Goal: Task Accomplishment & Management: Manage account settings

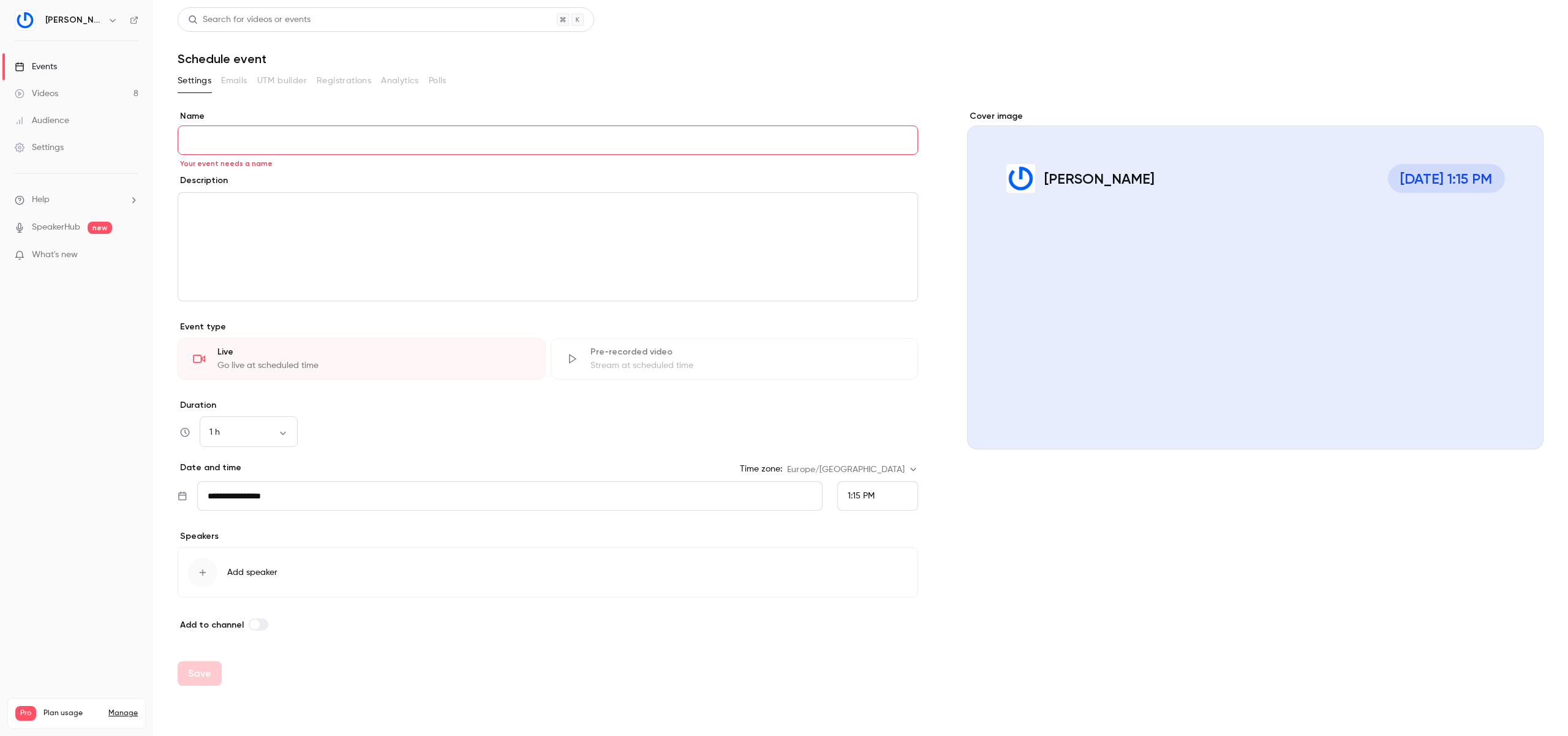
click at [94, 91] on link "Videos 8" at bounding box center [76, 94] width 153 height 27
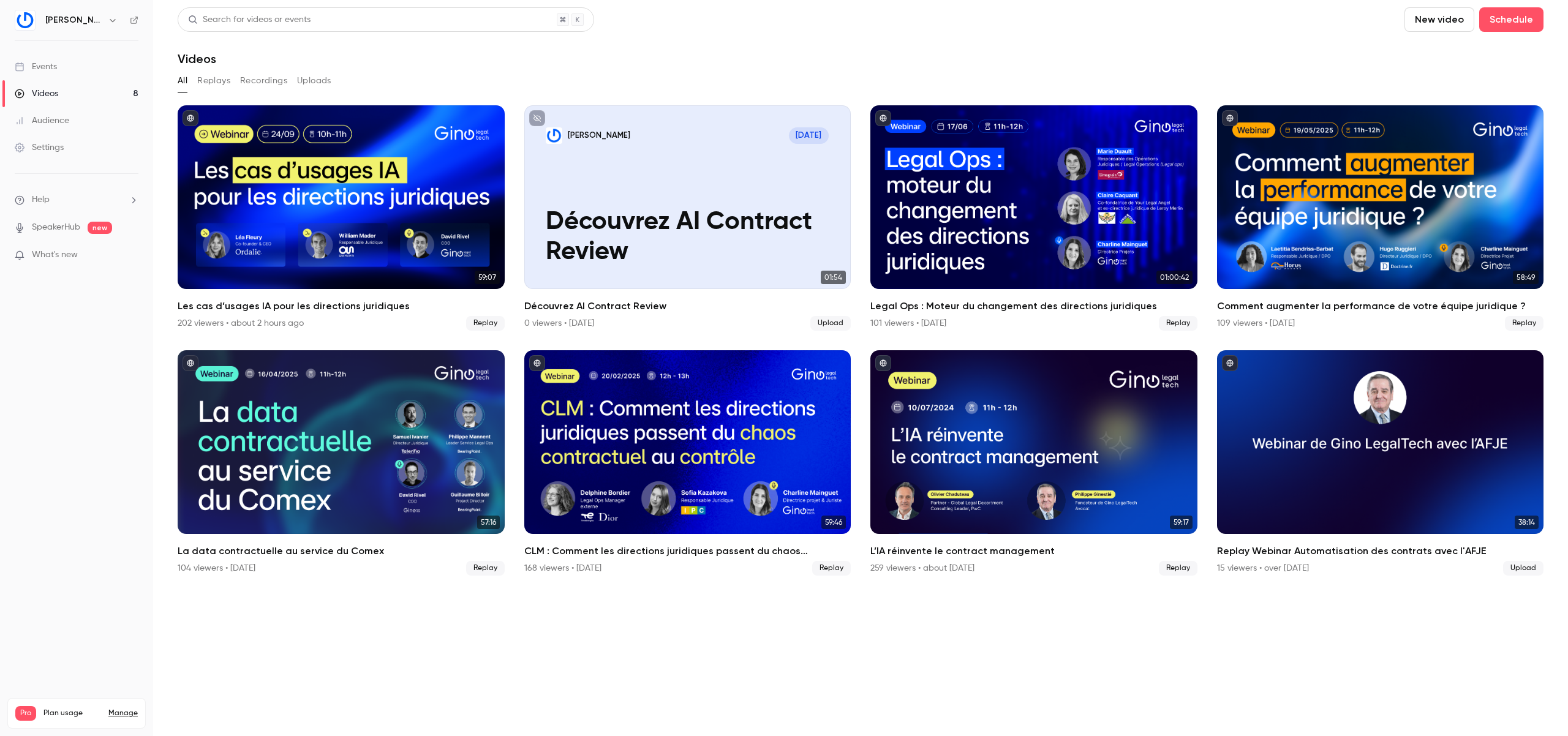
click at [380, 191] on div "Les cas d’usages IA pour les directions juridiques" at bounding box center [341, 196] width 327 height 183
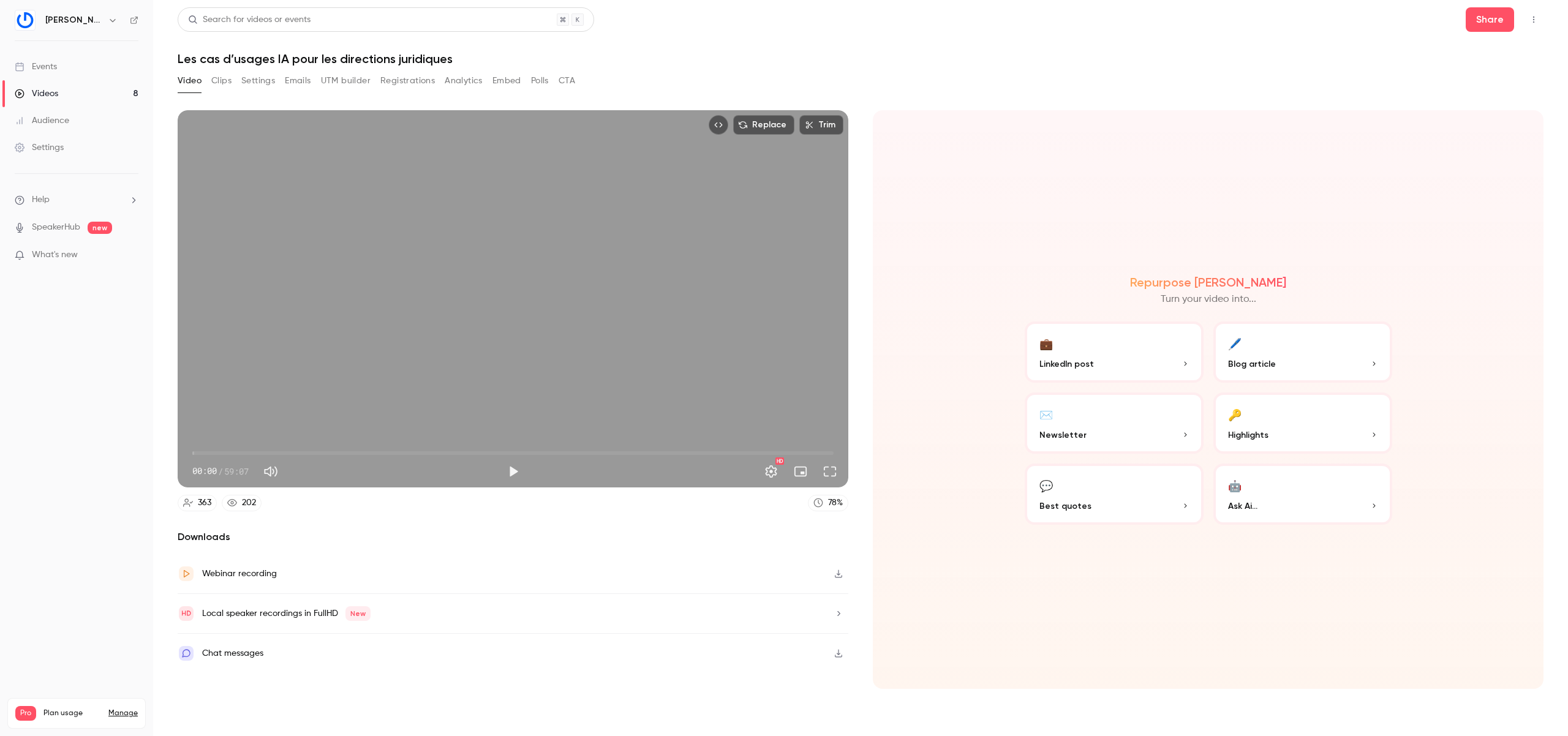
click at [290, 78] on button "Emails" at bounding box center [297, 80] width 26 height 19
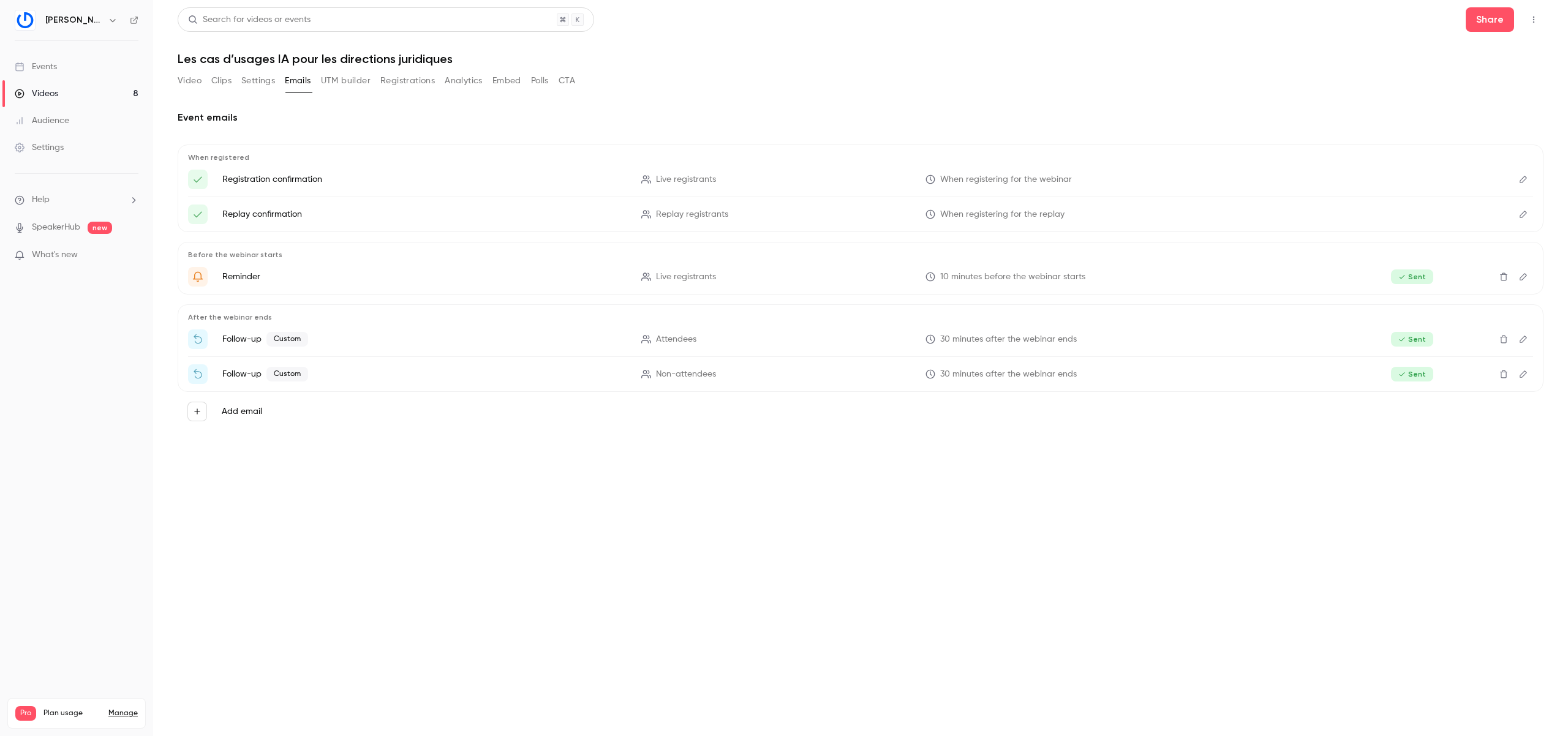
click at [477, 78] on button "Analytics" at bounding box center [463, 80] width 38 height 19
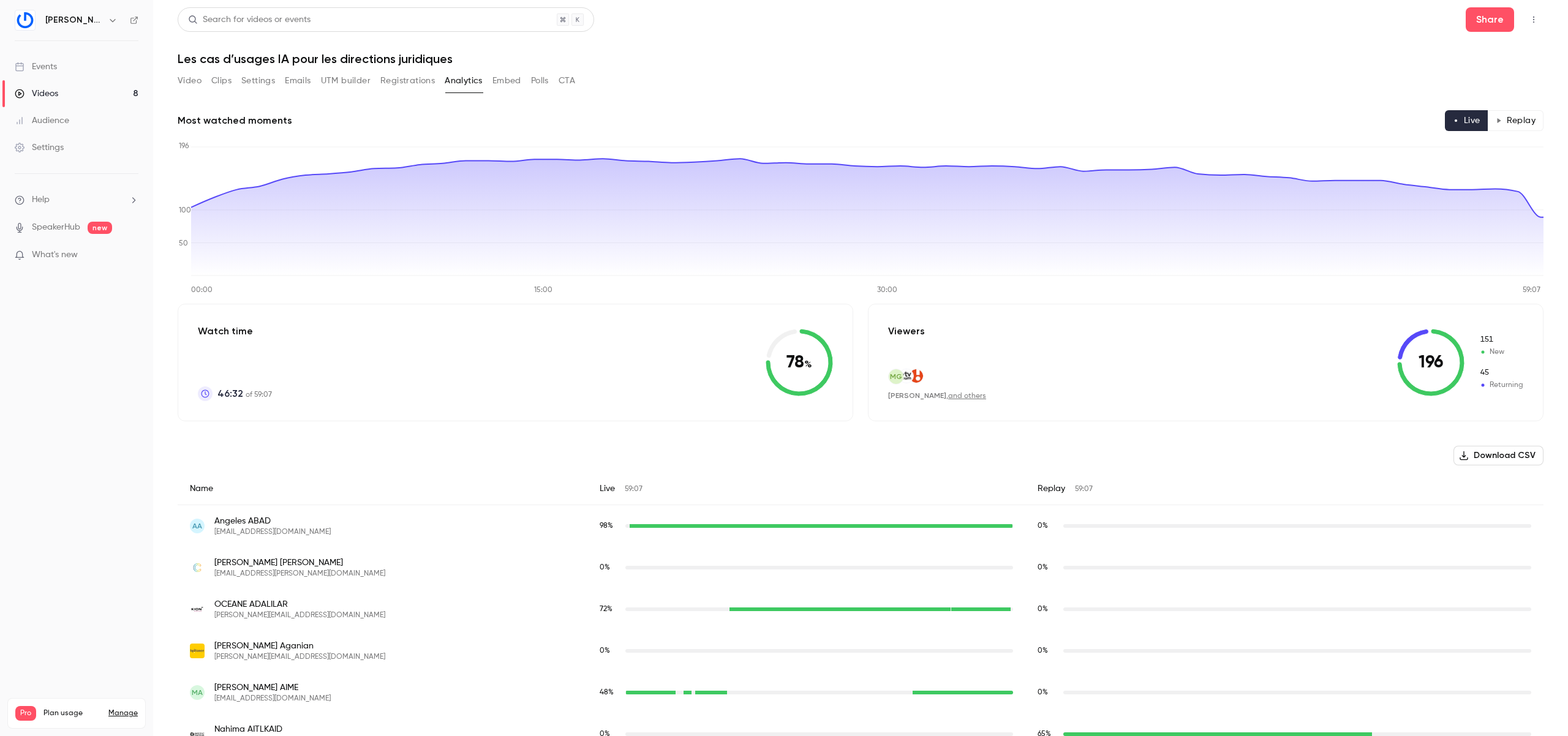
click at [520, 79] on button "Embed" at bounding box center [506, 80] width 29 height 19
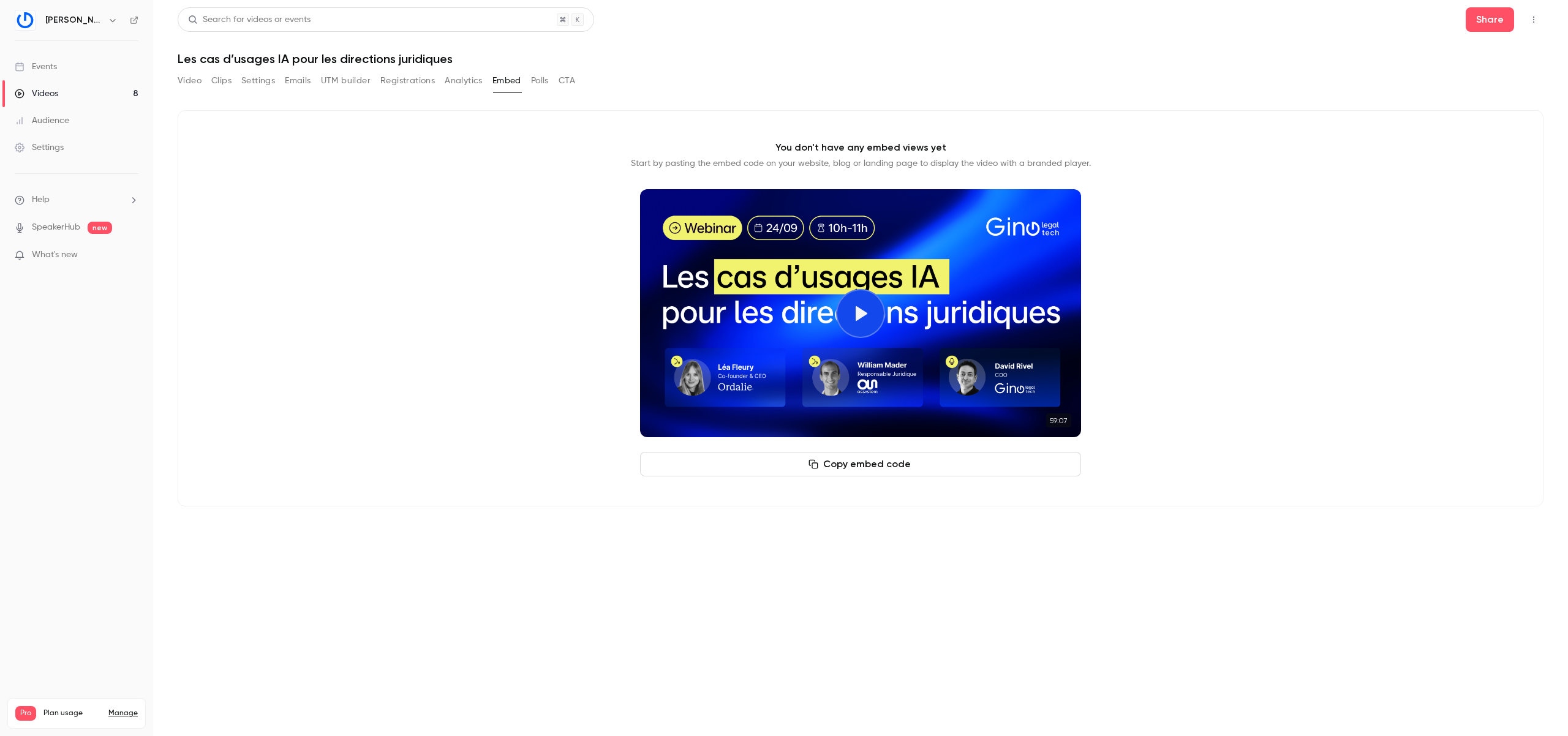
click at [540, 82] on button "Polls" at bounding box center [540, 80] width 18 height 19
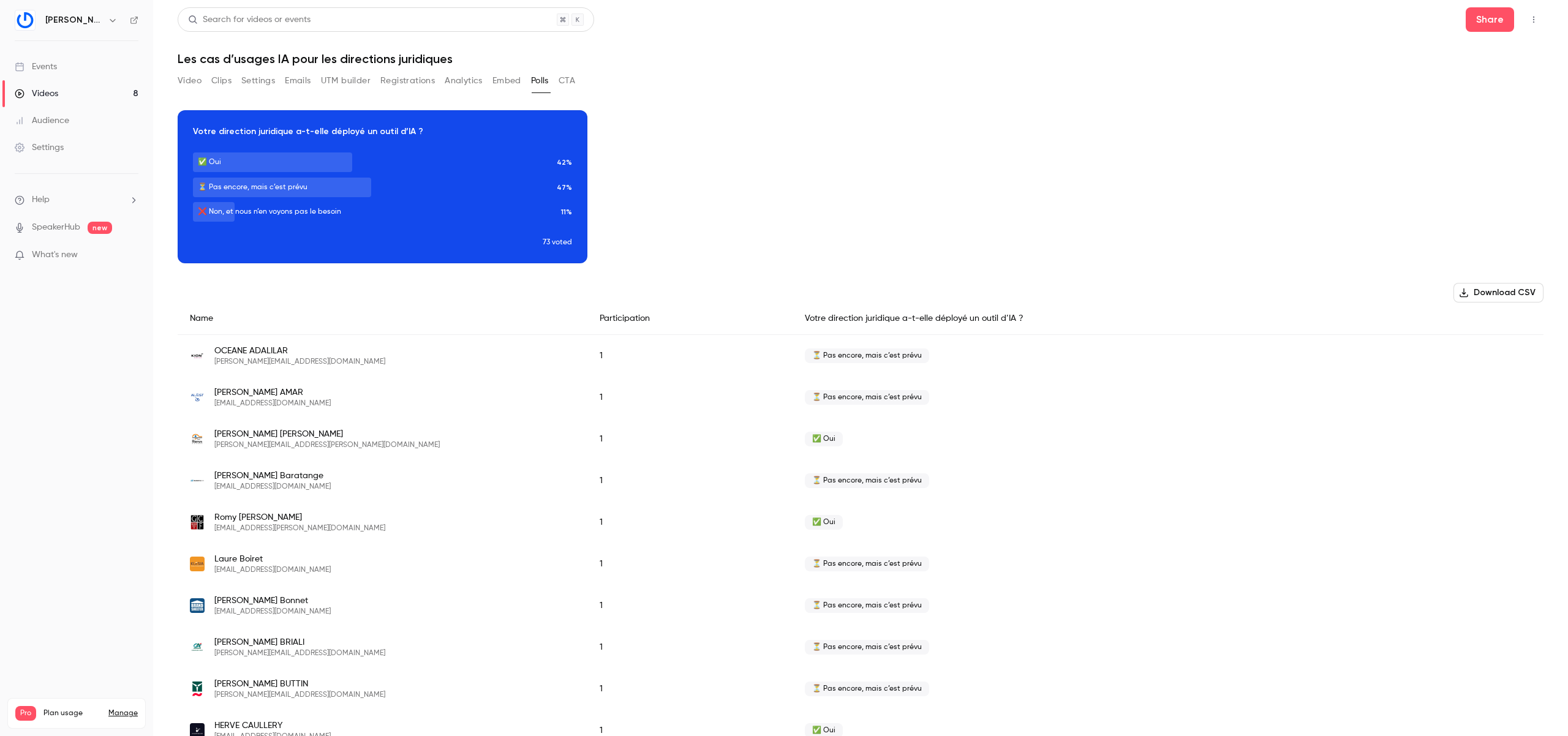
click at [566, 82] on button "CTA" at bounding box center [566, 80] width 16 height 19
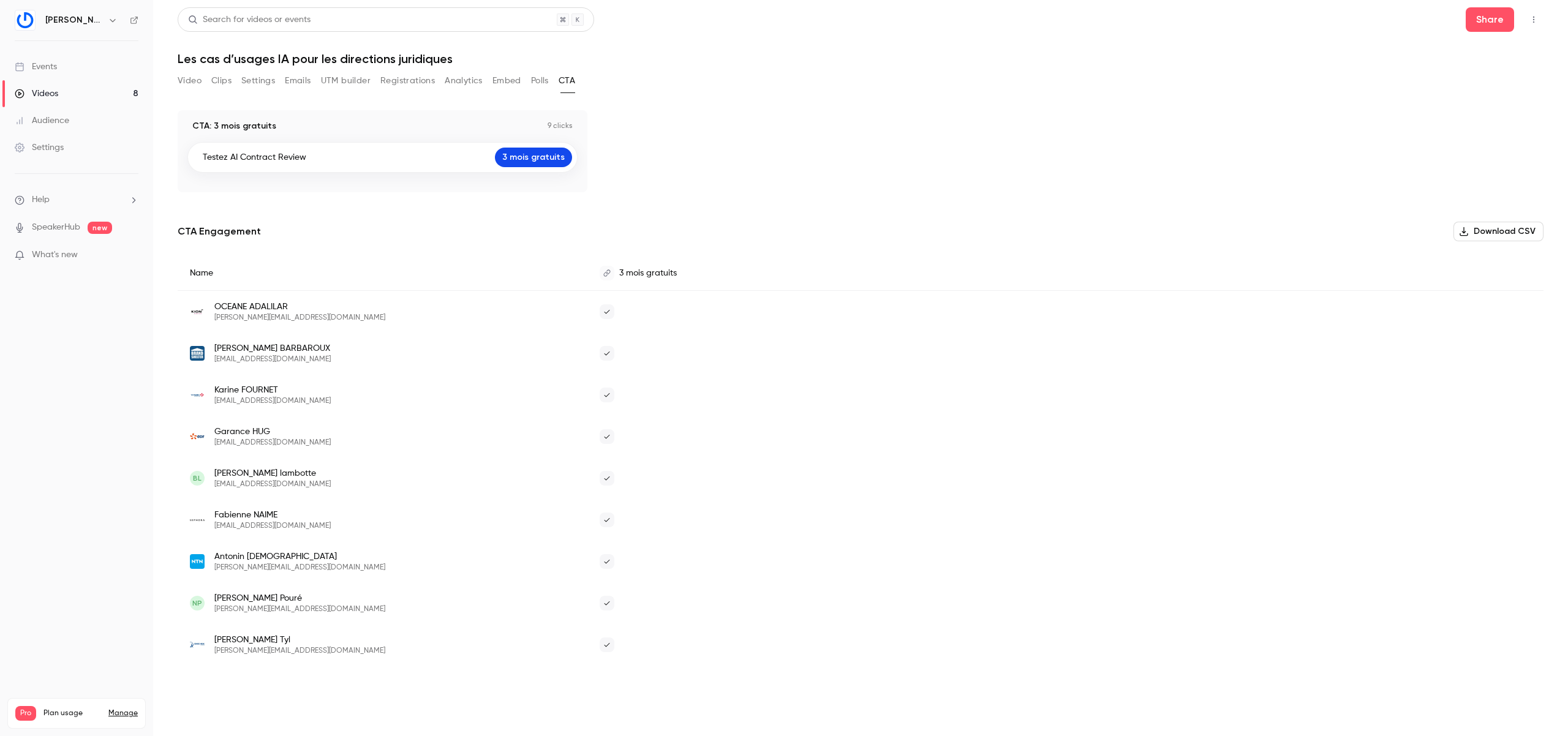
click at [292, 85] on button "Emails" at bounding box center [297, 80] width 26 height 19
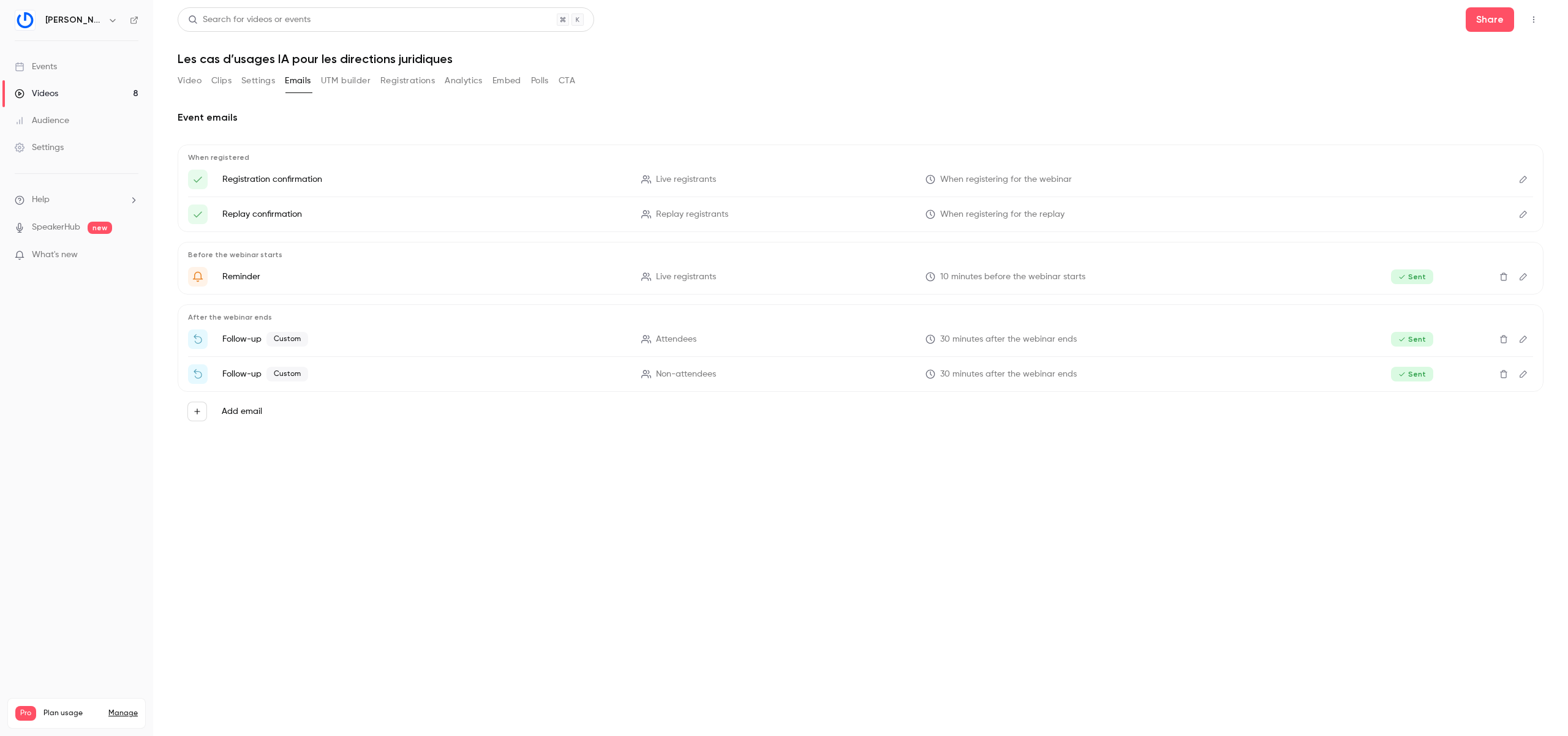
click at [240, 74] on div "Video Clips Settings Emails UTM builder Registrations Analytics Embed Polls CTA" at bounding box center [376, 80] width 397 height 19
click at [257, 80] on button "Settings" at bounding box center [257, 80] width 34 height 19
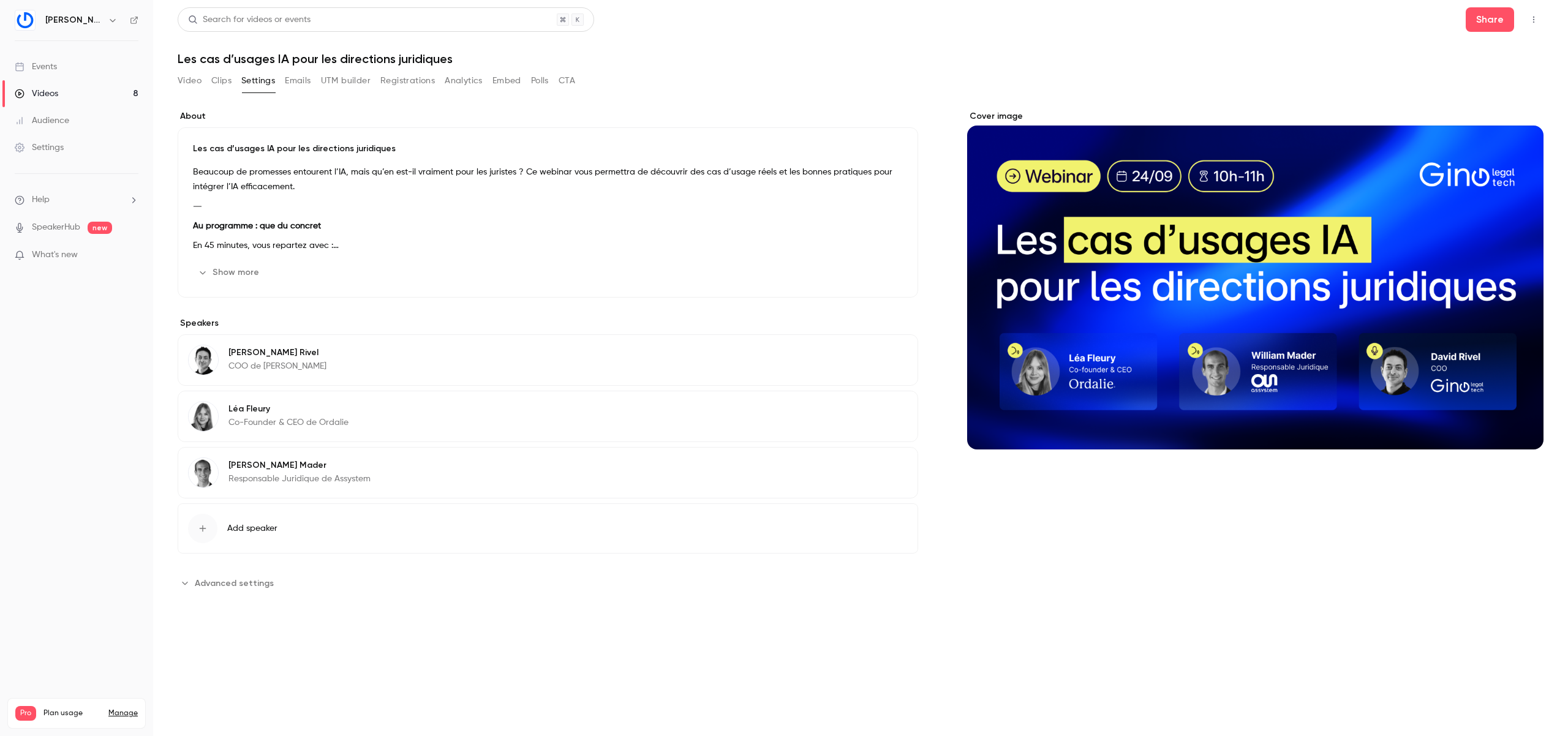
click at [235, 272] on button "Show more" at bounding box center [229, 272] width 73 height 19
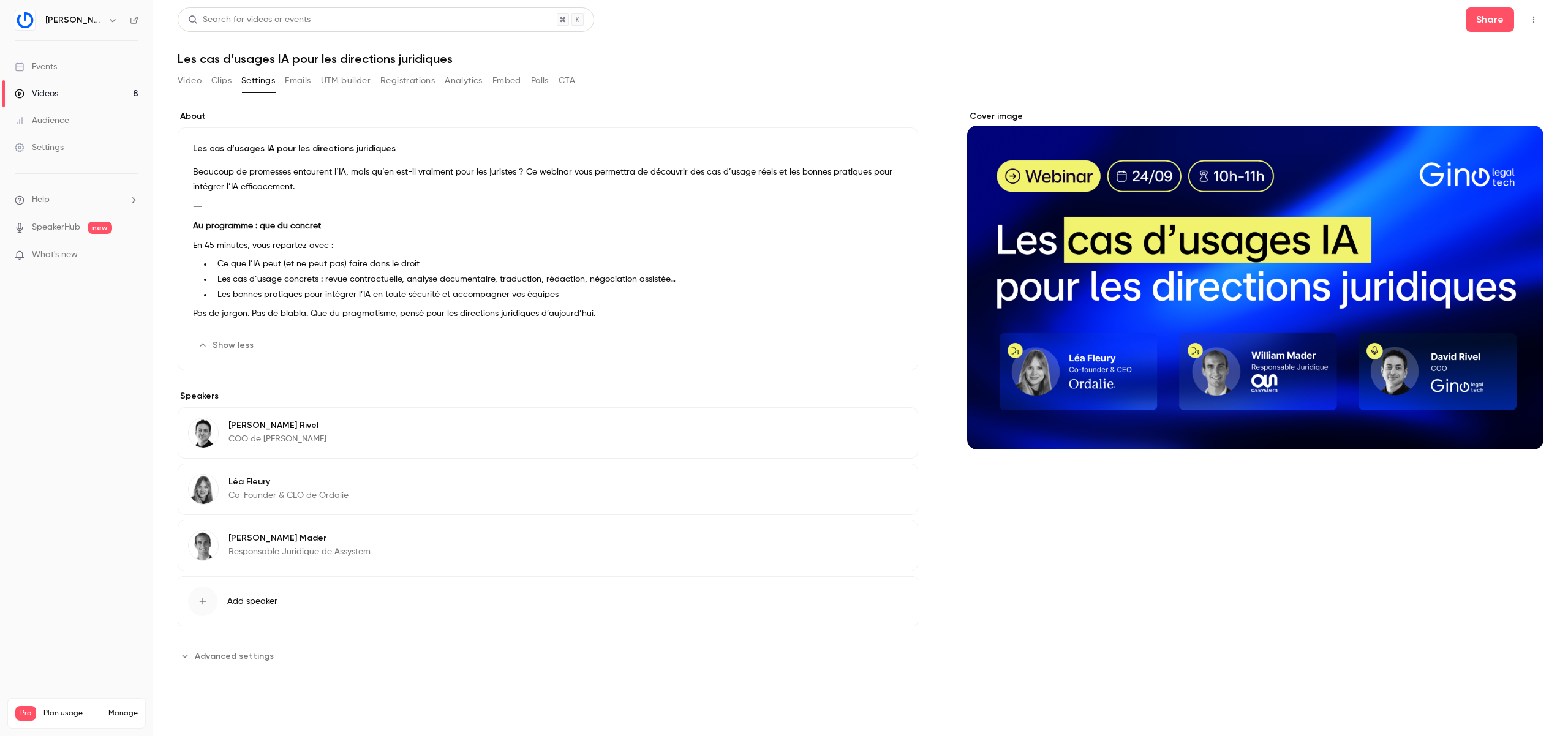
click at [219, 80] on button "Clips" at bounding box center [222, 80] width 20 height 19
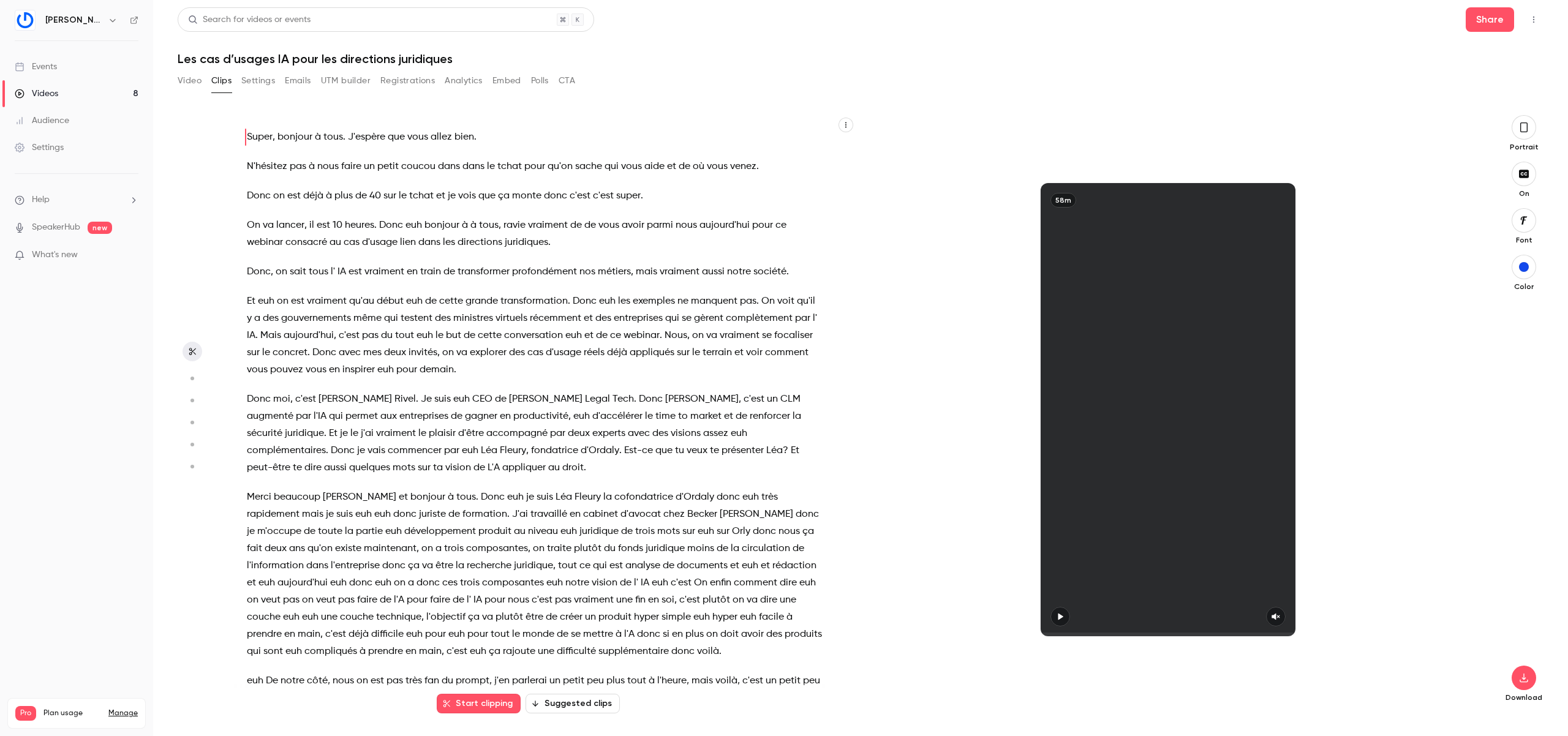
click at [192, 76] on button "Video" at bounding box center [190, 80] width 24 height 19
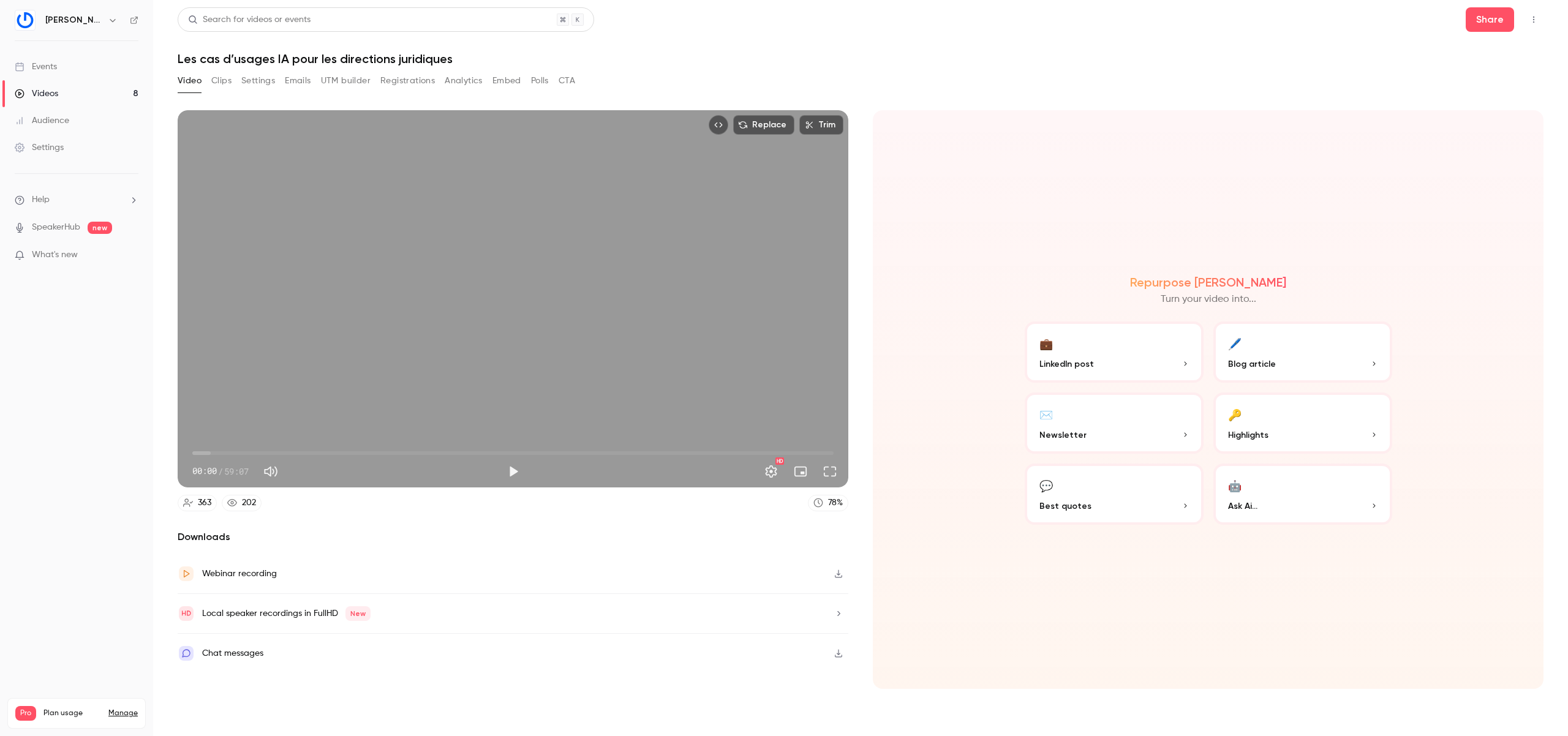
click at [103, 94] on link "Videos 8" at bounding box center [76, 94] width 153 height 27
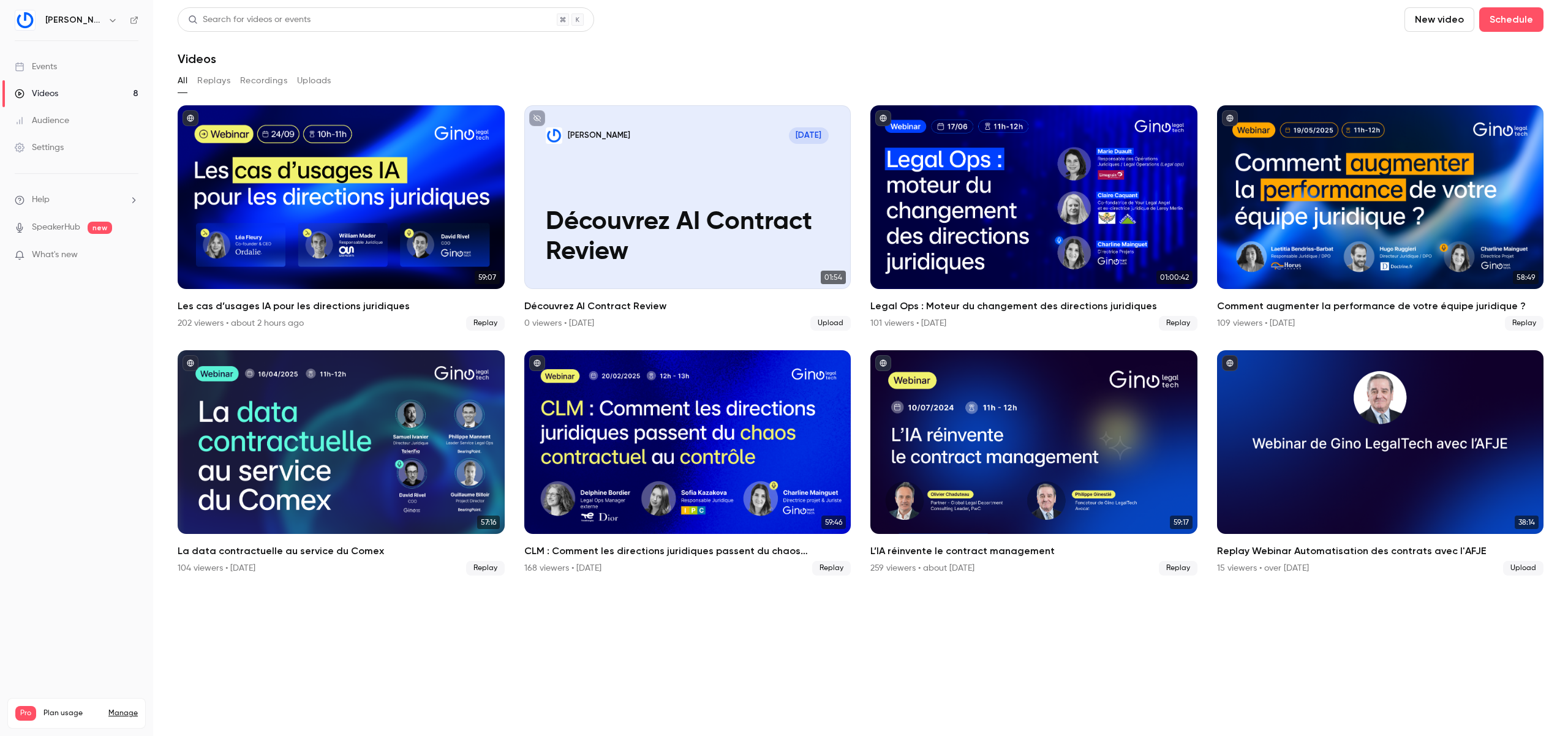
click at [76, 229] on link "SpeakerHub" at bounding box center [56, 227] width 48 height 12
click at [662, 38] on header "Search for videos or events New video Schedule Videos" at bounding box center [860, 36] width 1365 height 58
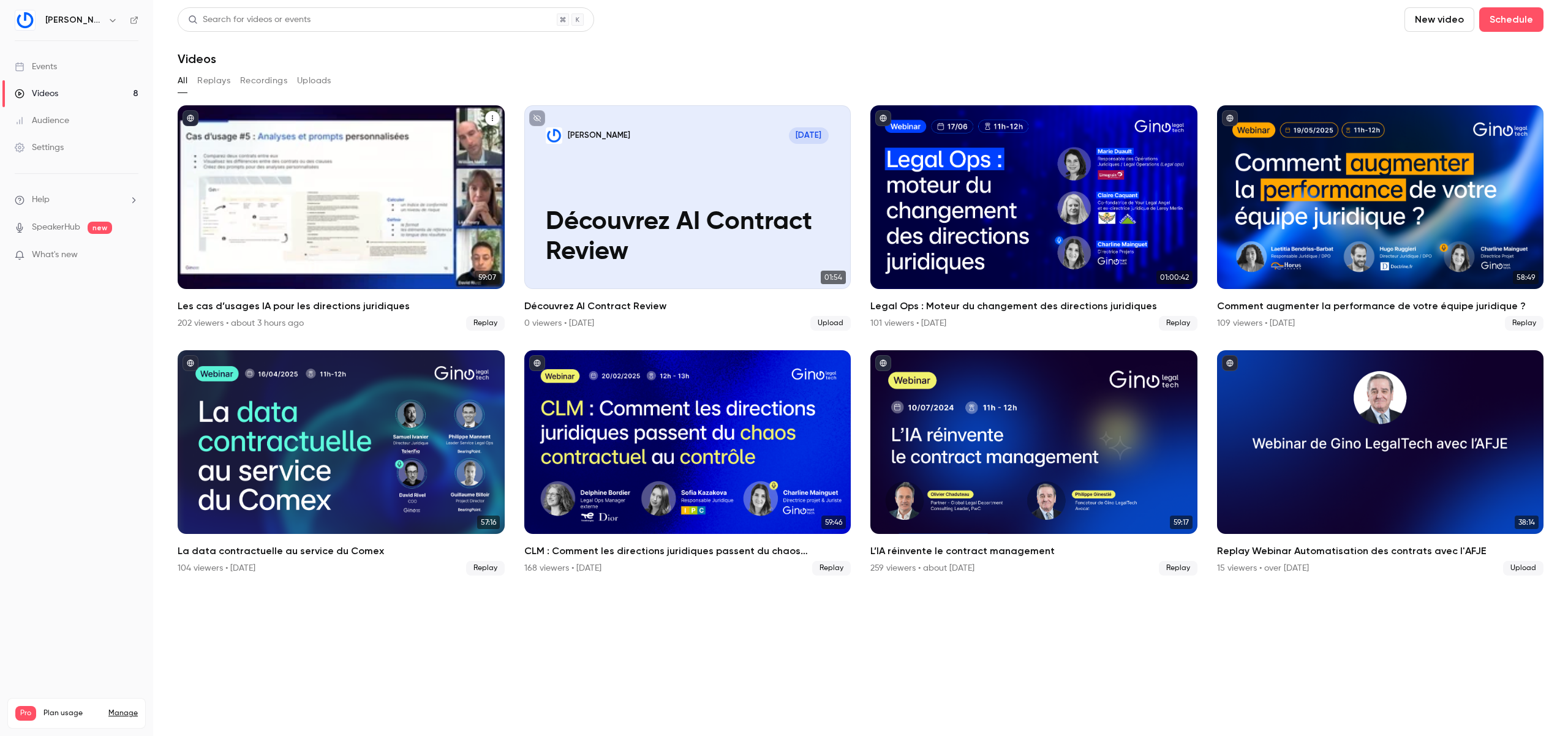
click at [335, 232] on div "Les cas d’usages IA pour les directions juridiques" at bounding box center [341, 196] width 327 height 183
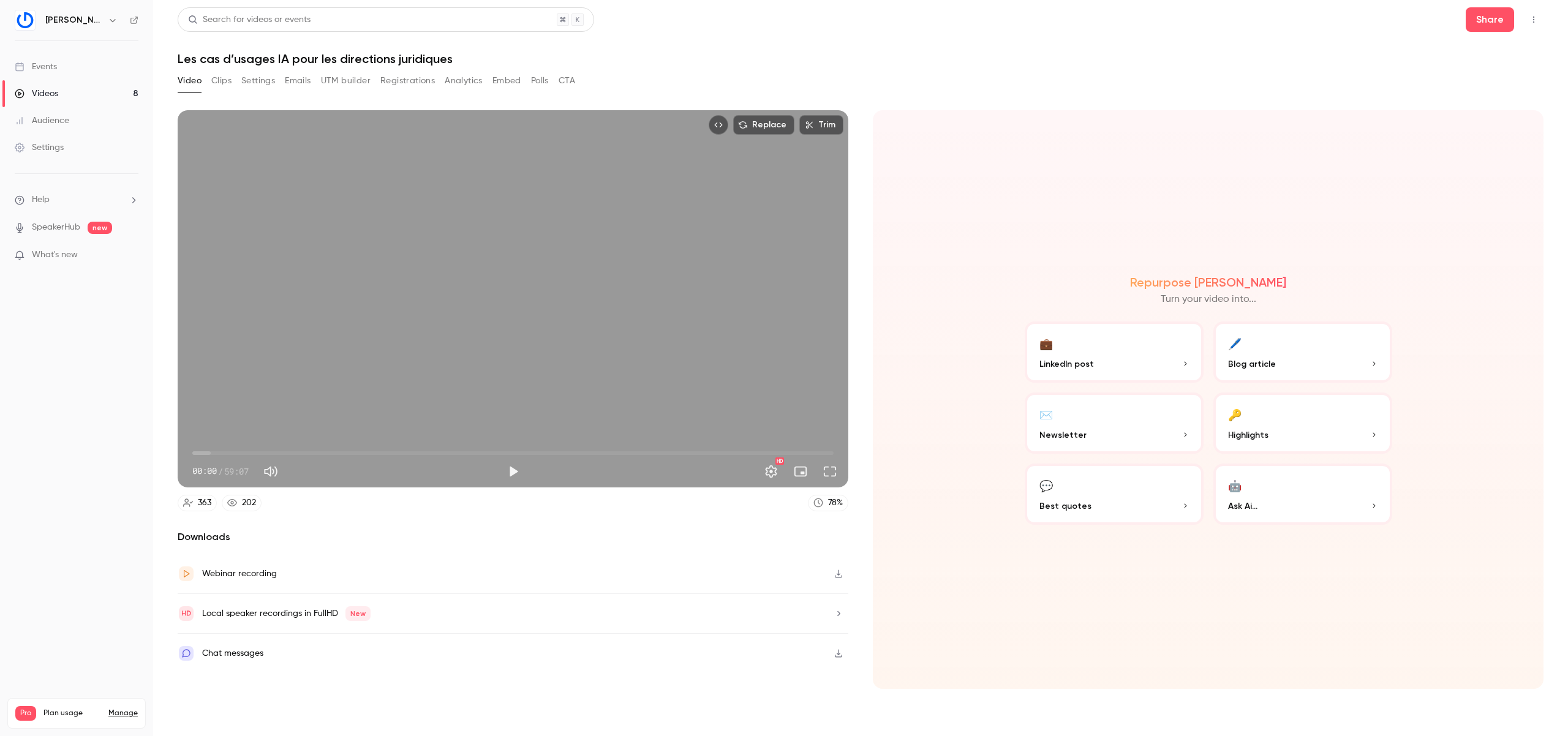
click at [412, 77] on button "Registrations" at bounding box center [407, 80] width 55 height 19
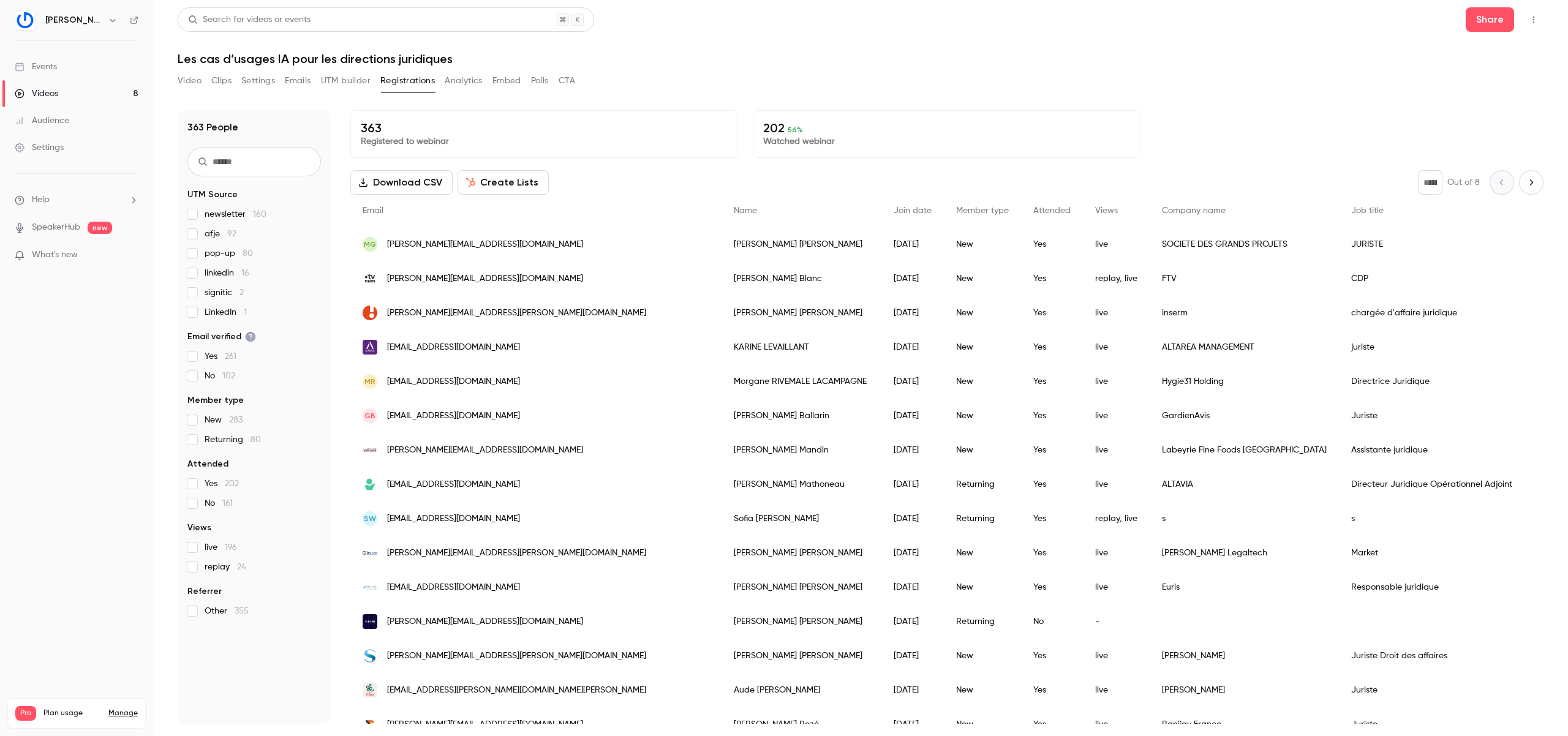
click at [527, 180] on button "Create Lists" at bounding box center [502, 182] width 91 height 24
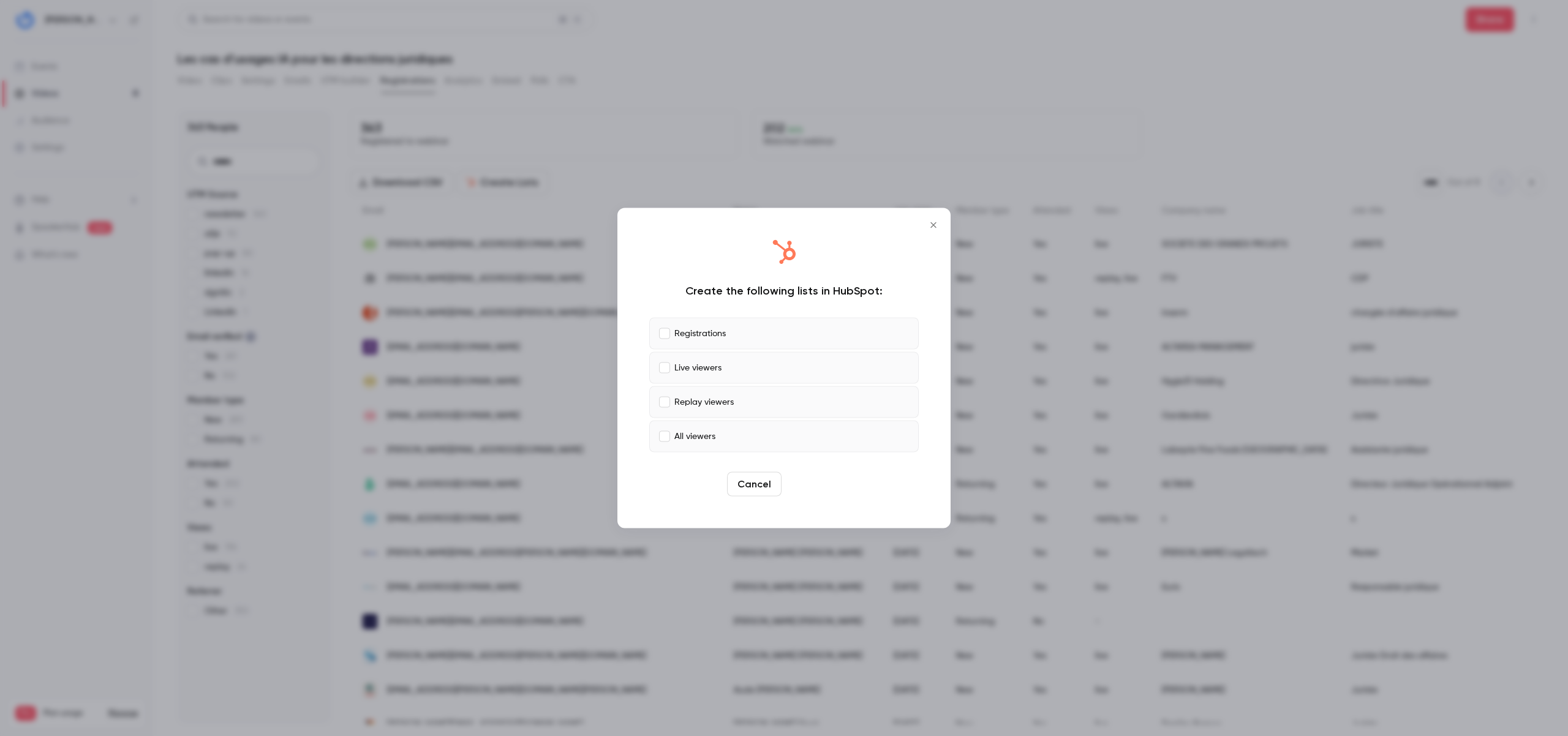
click at [814, 485] on button "Create" at bounding box center [814, 483] width 55 height 24
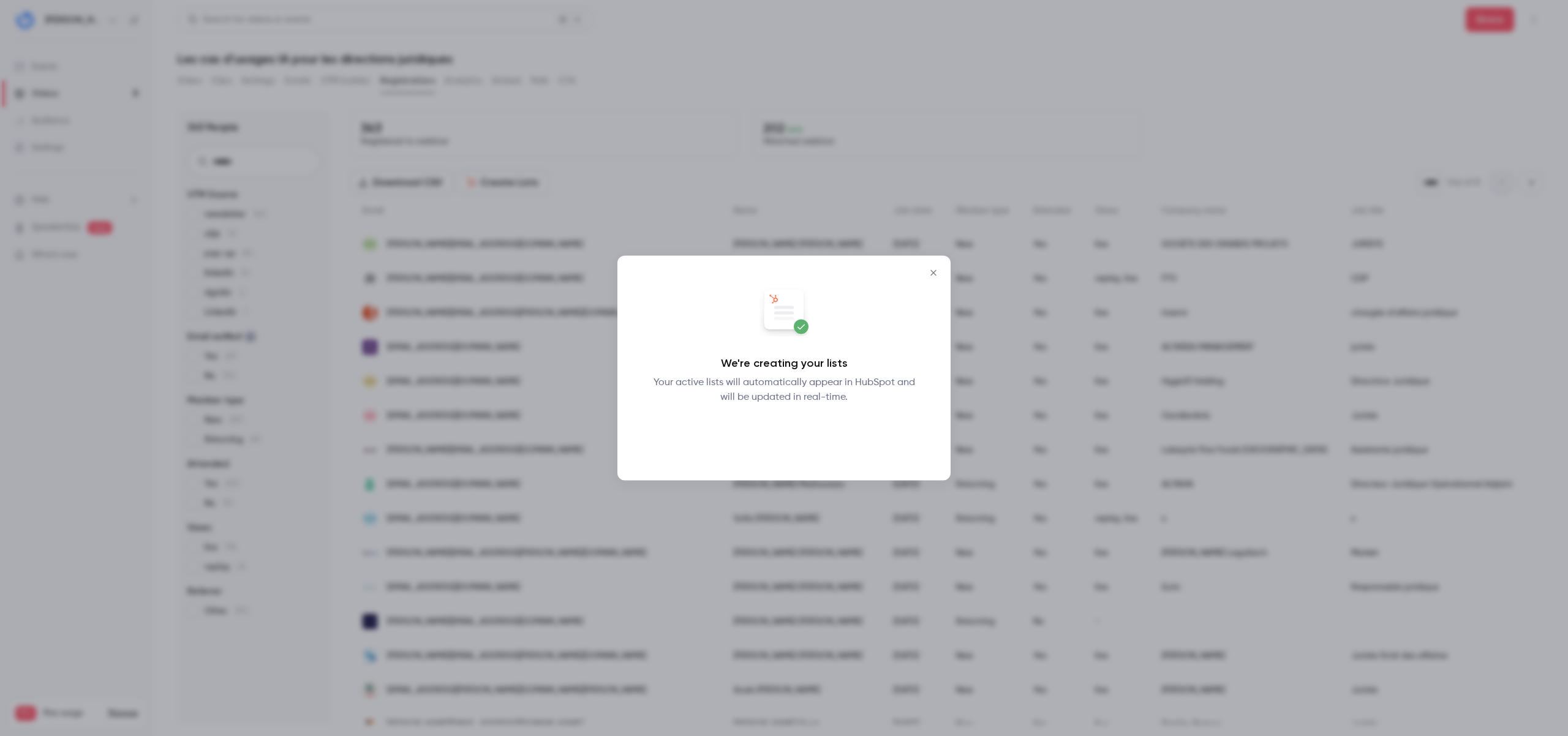
click at [768, 428] on button "Okay" at bounding box center [783, 436] width 44 height 24
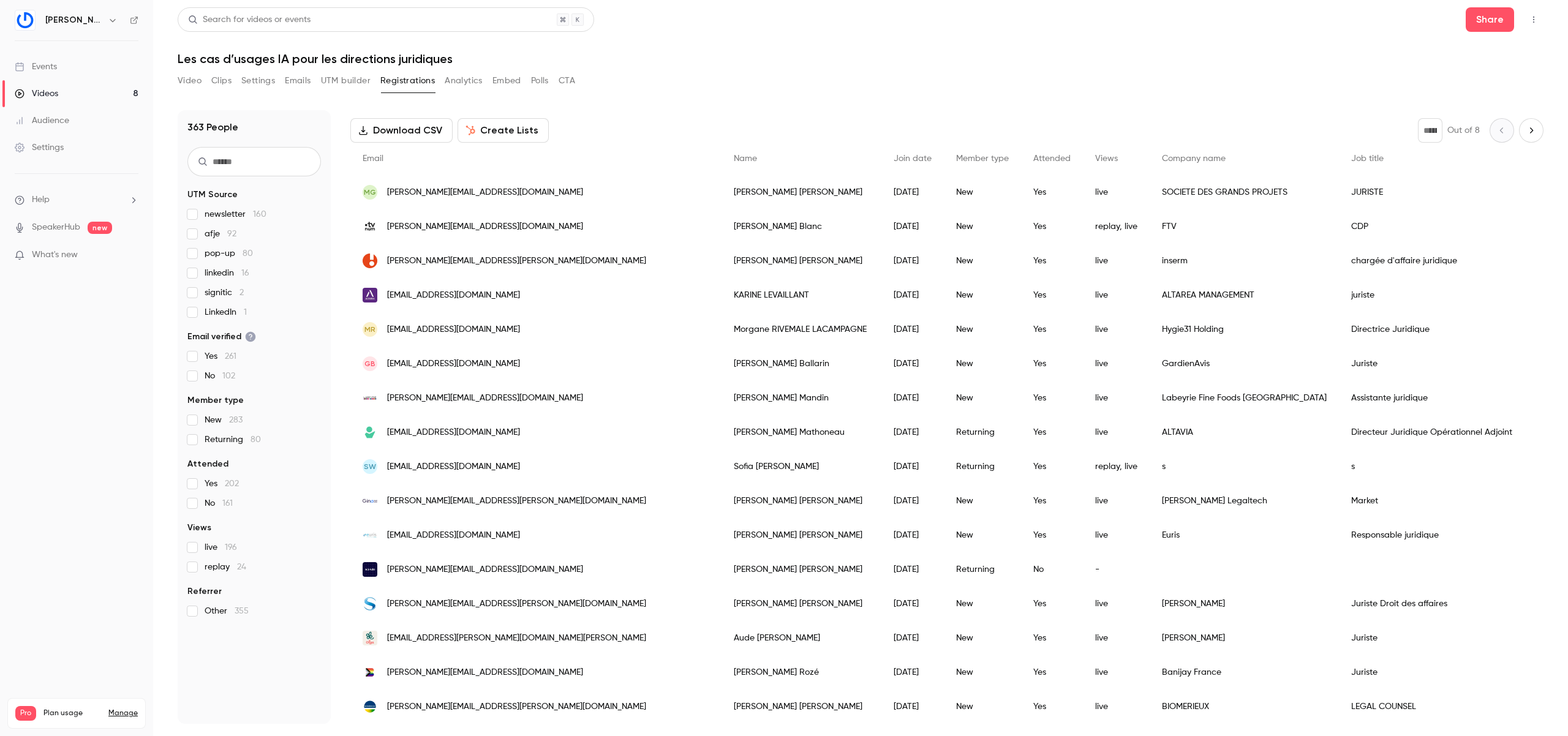
click at [224, 82] on button "Clips" at bounding box center [222, 80] width 20 height 19
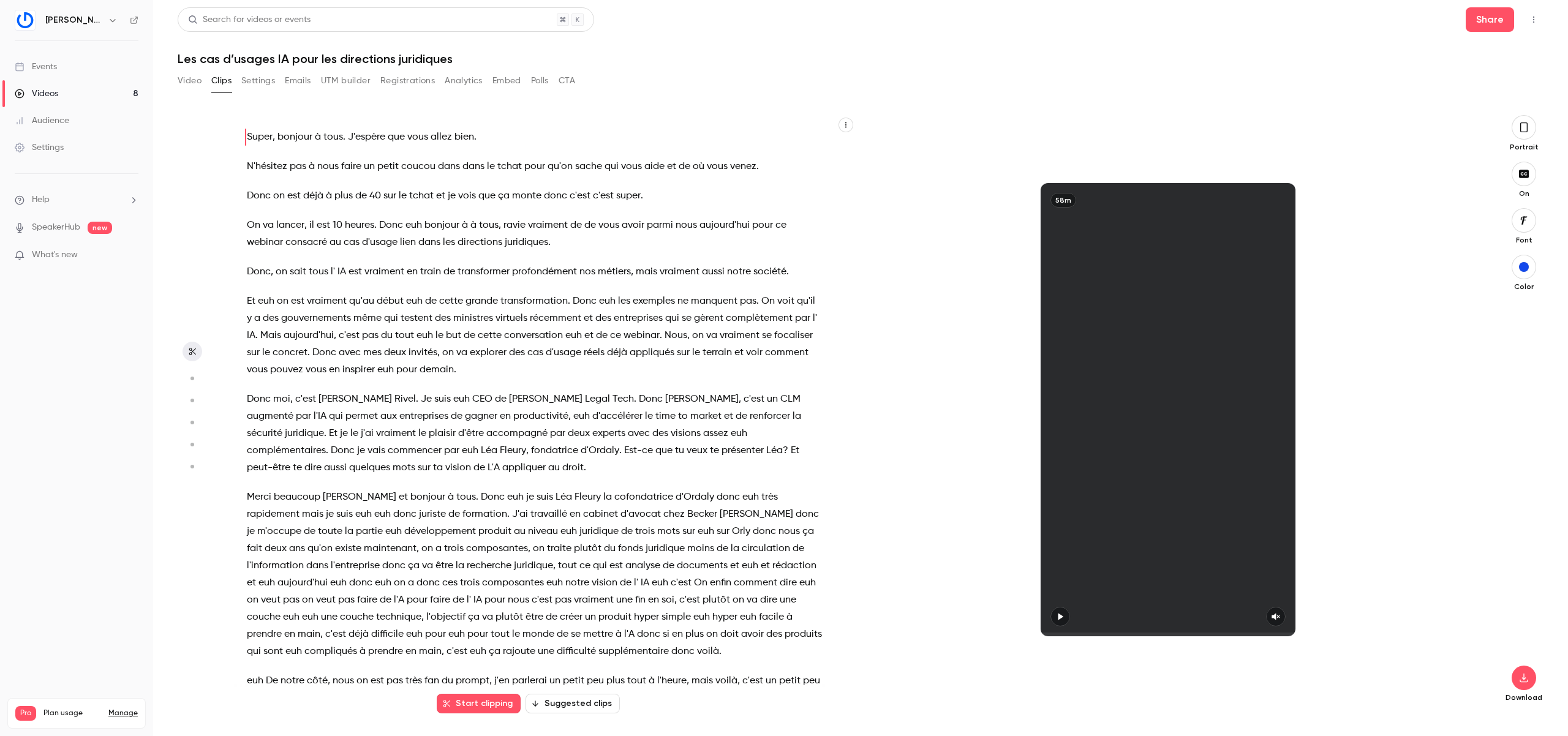
click at [186, 81] on button "Video" at bounding box center [190, 80] width 24 height 19
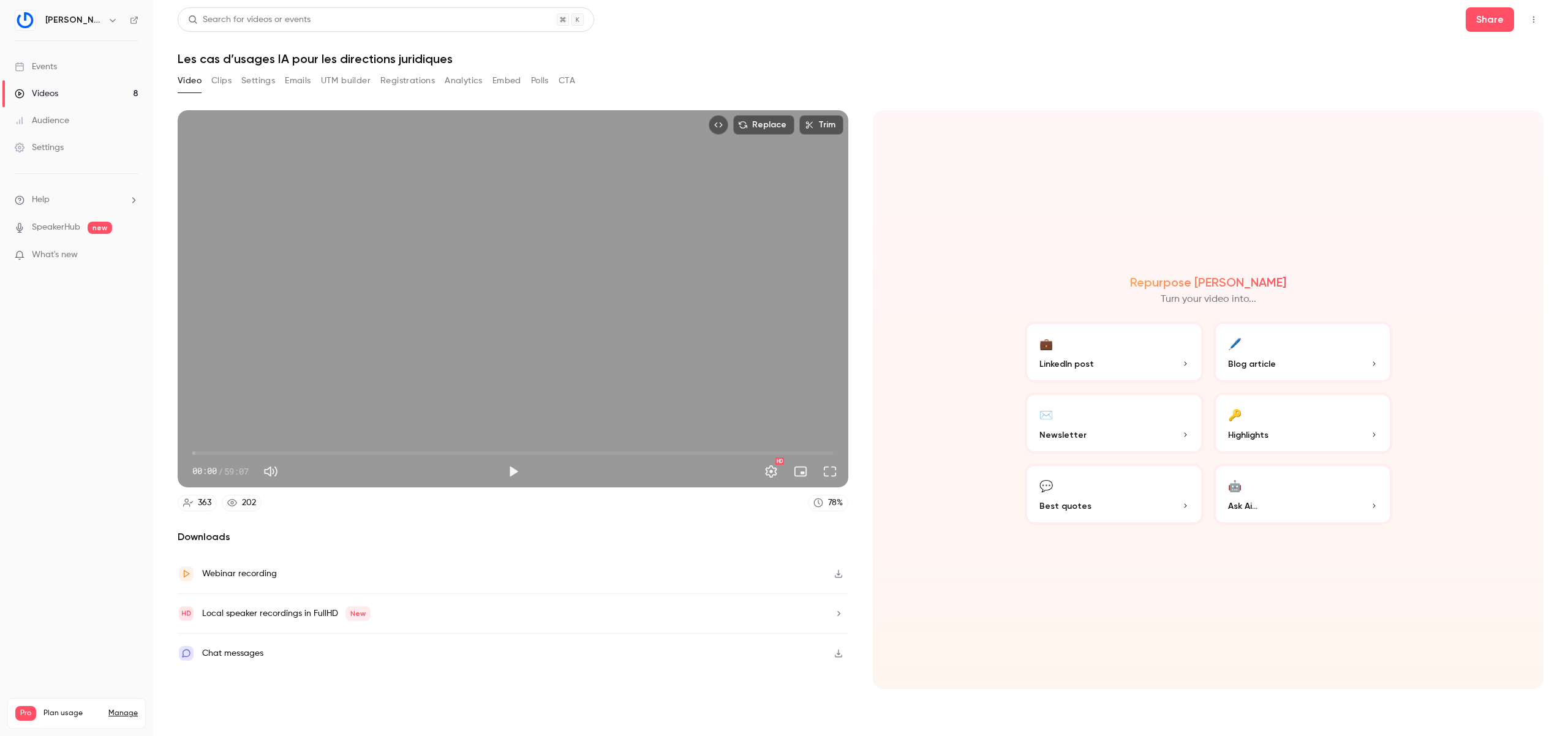
click at [241, 659] on div "Chat messages" at bounding box center [232, 653] width 61 height 15
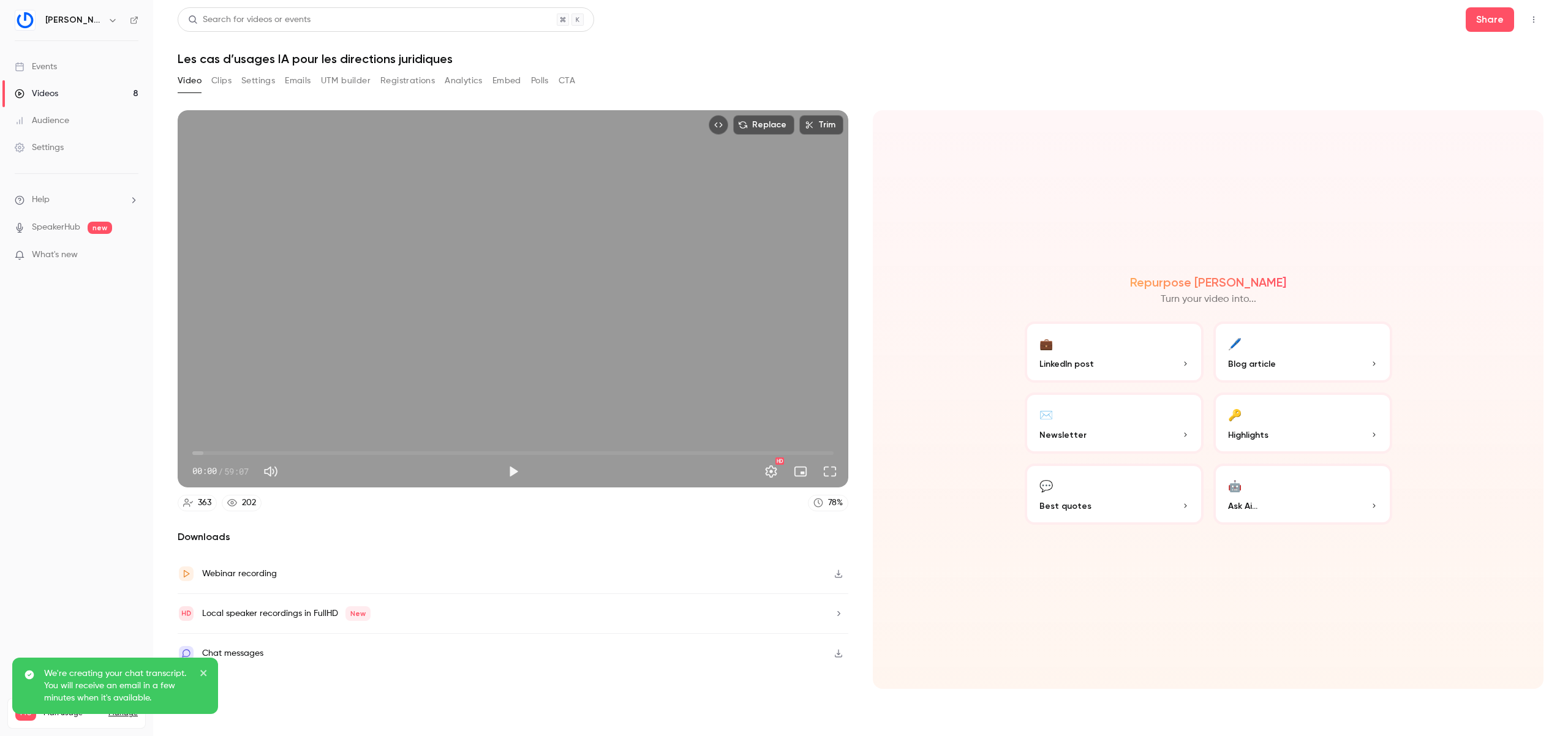
click at [103, 699] on p "We're creating your chat transcript. You will receive an email in a few minutes…" at bounding box center [118, 685] width 147 height 37
